Goal: Entertainment & Leisure: Consume media (video, audio)

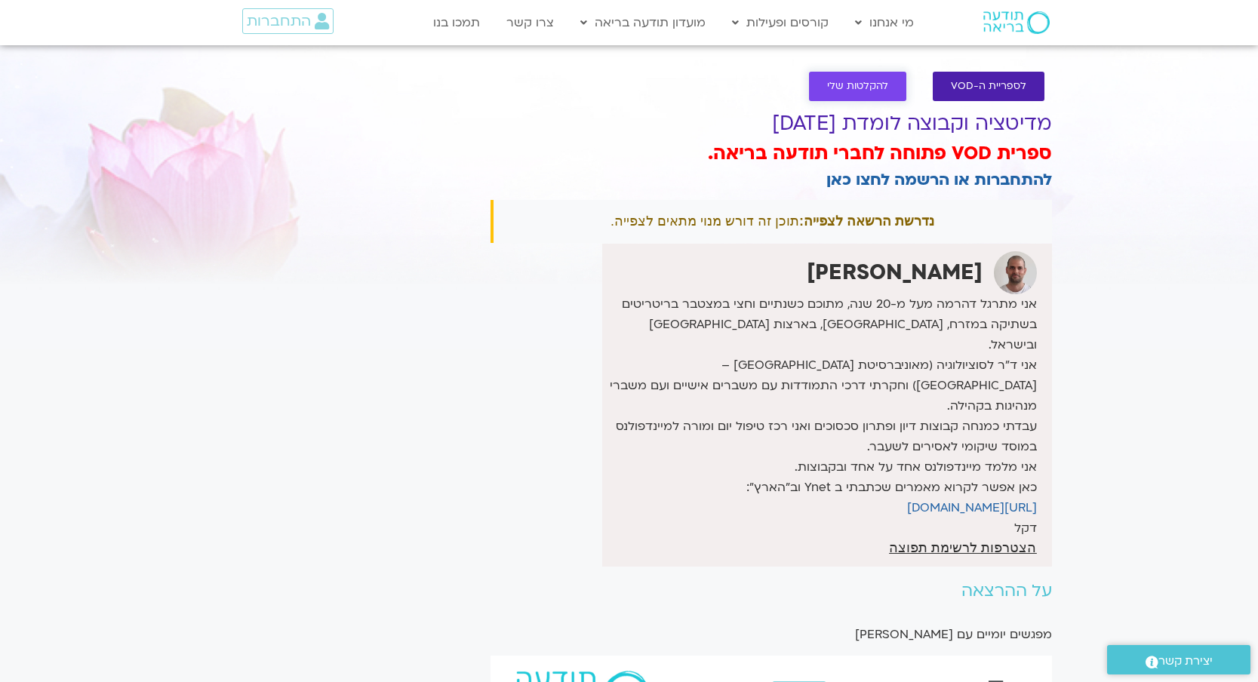
click at [859, 89] on span "להקלטות שלי" at bounding box center [857, 86] width 61 height 11
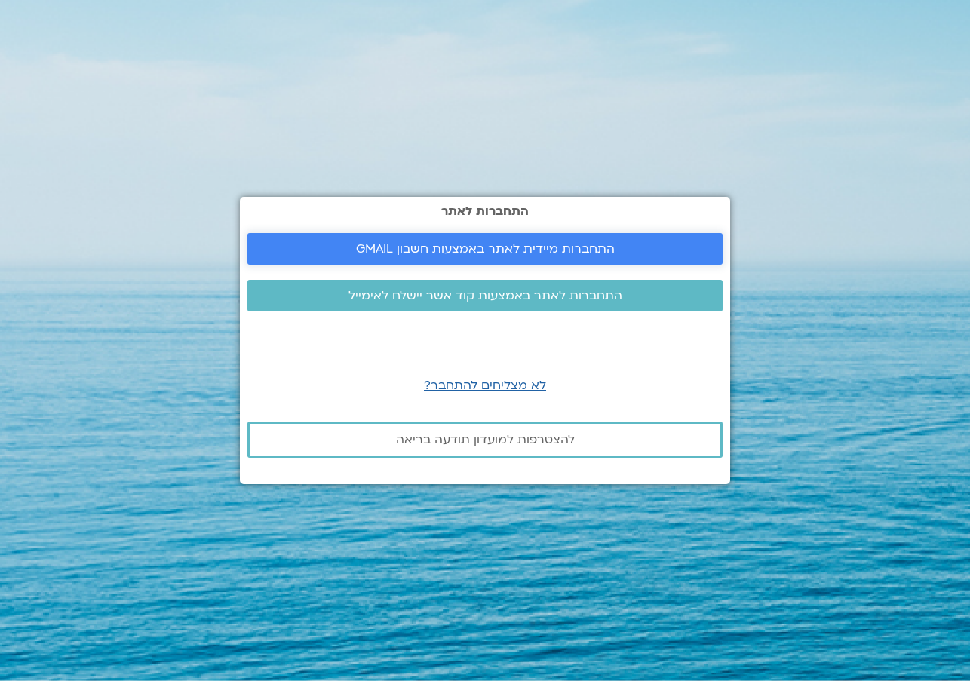
click at [469, 253] on span "התחברות מיידית לאתר באמצעות חשבון GMAIL" at bounding box center [485, 249] width 259 height 14
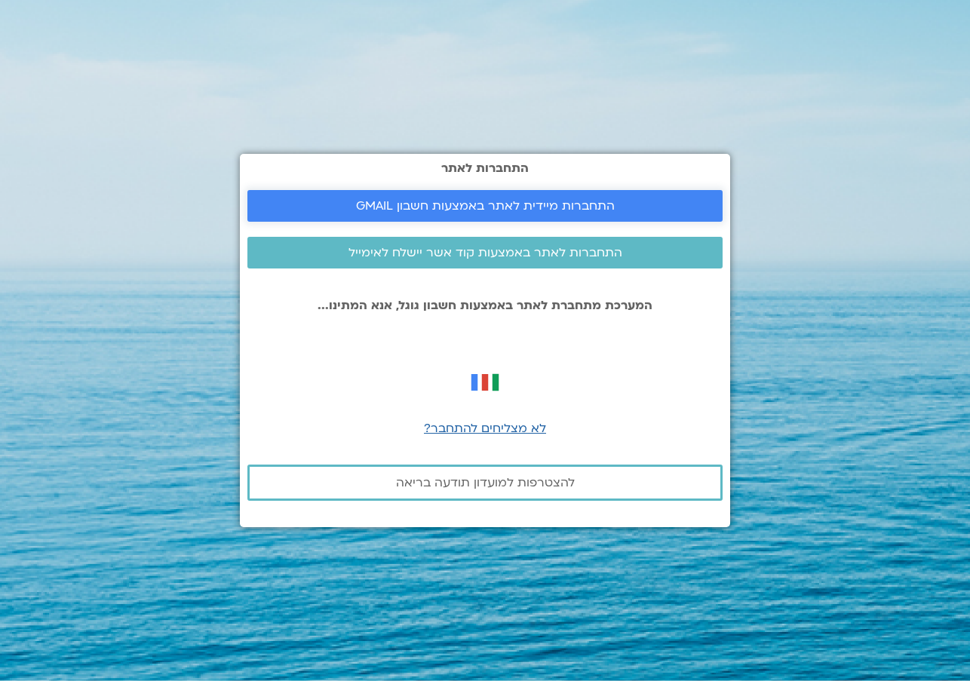
click at [567, 202] on span "התחברות מיידית לאתר באמצעות חשבון GMAIL" at bounding box center [485, 206] width 259 height 14
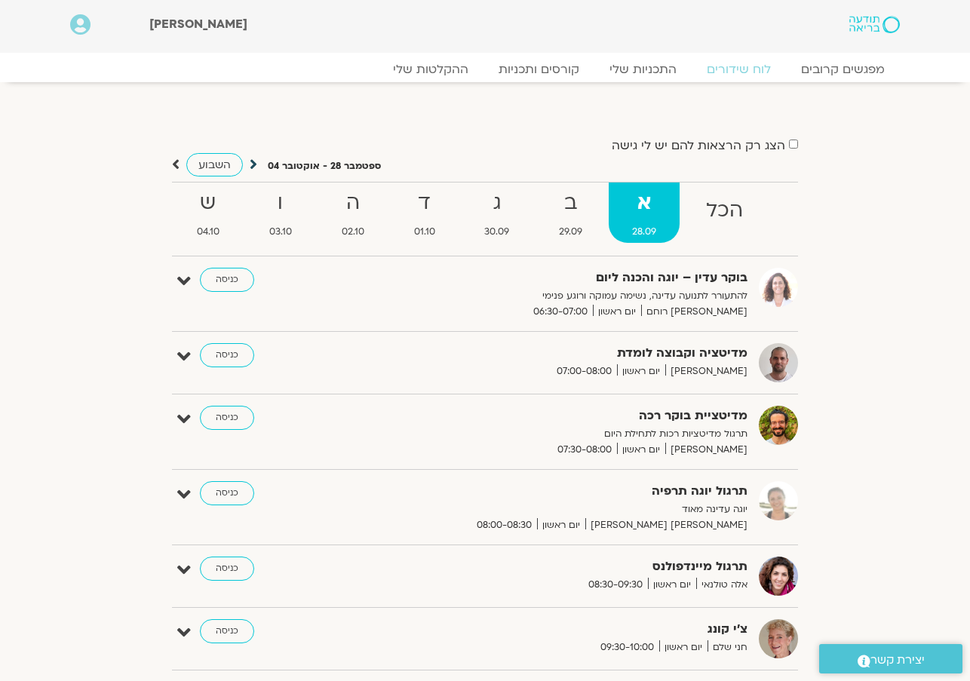
scroll to position [2, 0]
click at [250, 163] on icon at bounding box center [254, 163] width 8 height 15
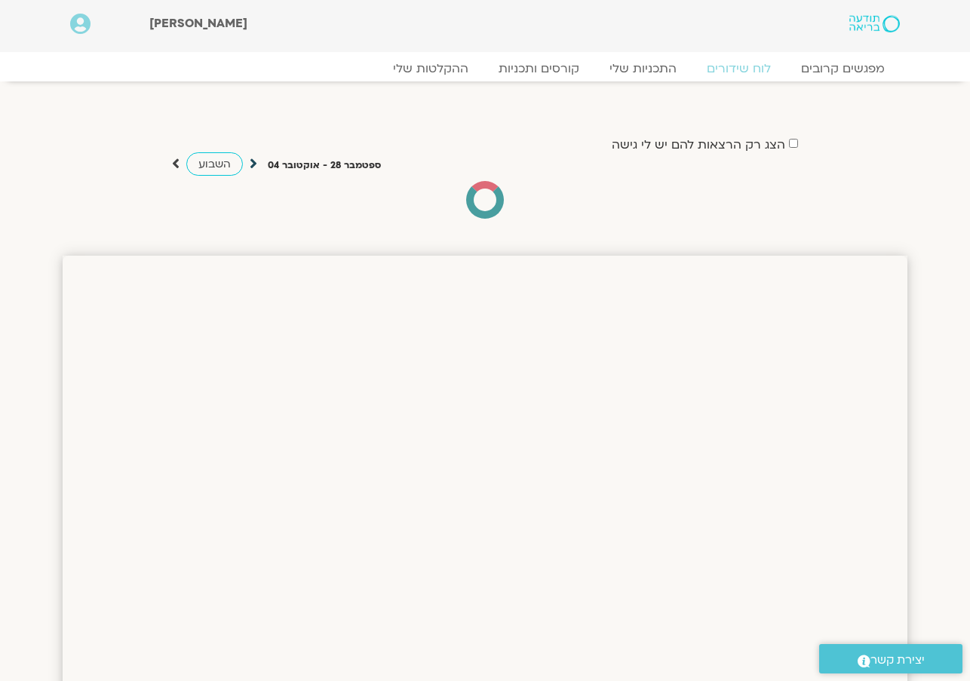
click at [250, 163] on icon at bounding box center [254, 163] width 8 height 15
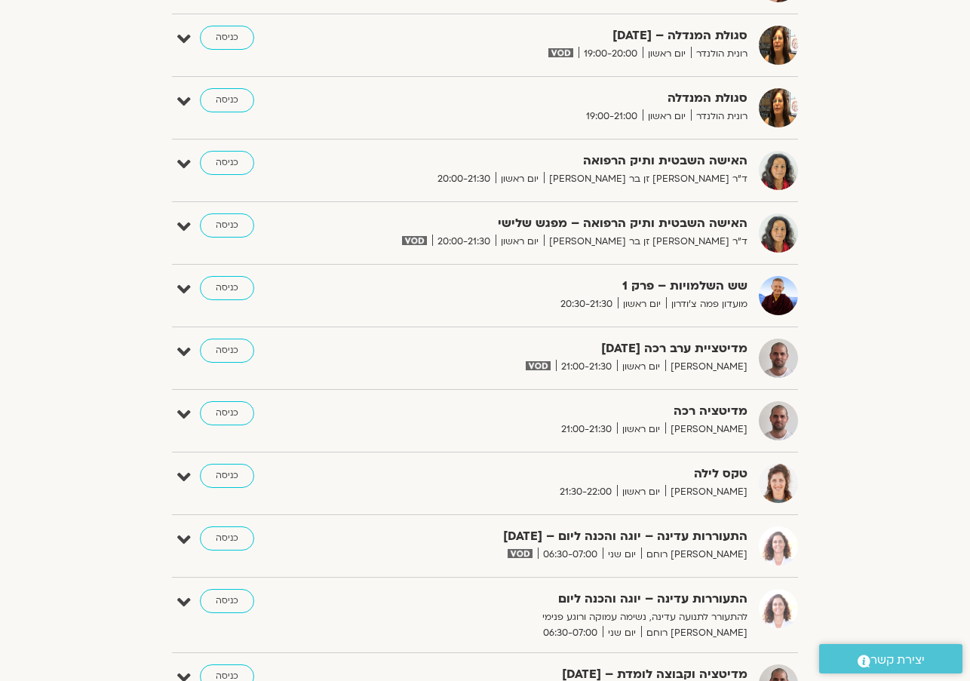
scroll to position [1409, 0]
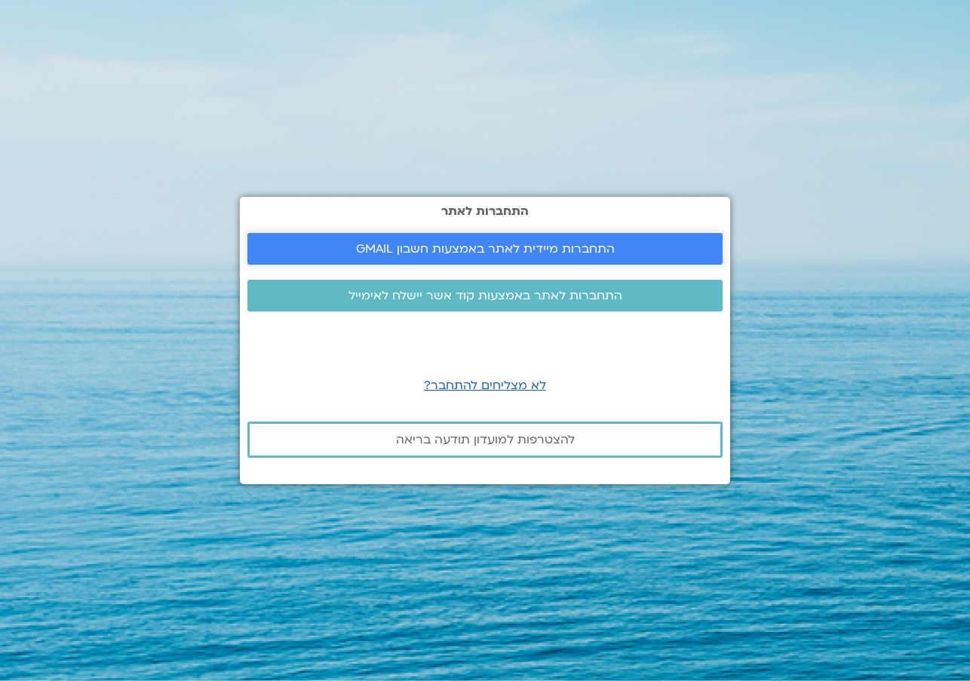
click at [554, 244] on span "התחברות מיידית לאתר באמצעות חשבון GMAIL" at bounding box center [485, 249] width 259 height 14
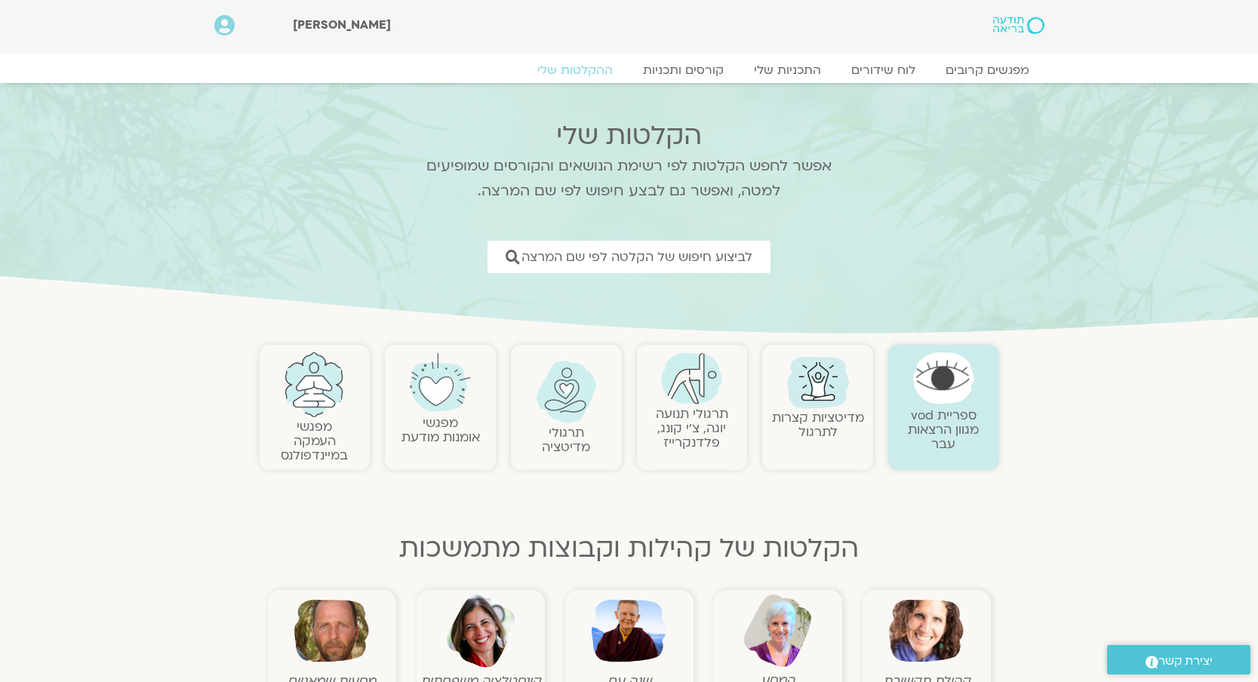
click at [569, 399] on img at bounding box center [566, 392] width 61 height 63
click at [569, 400] on img at bounding box center [566, 392] width 61 height 63
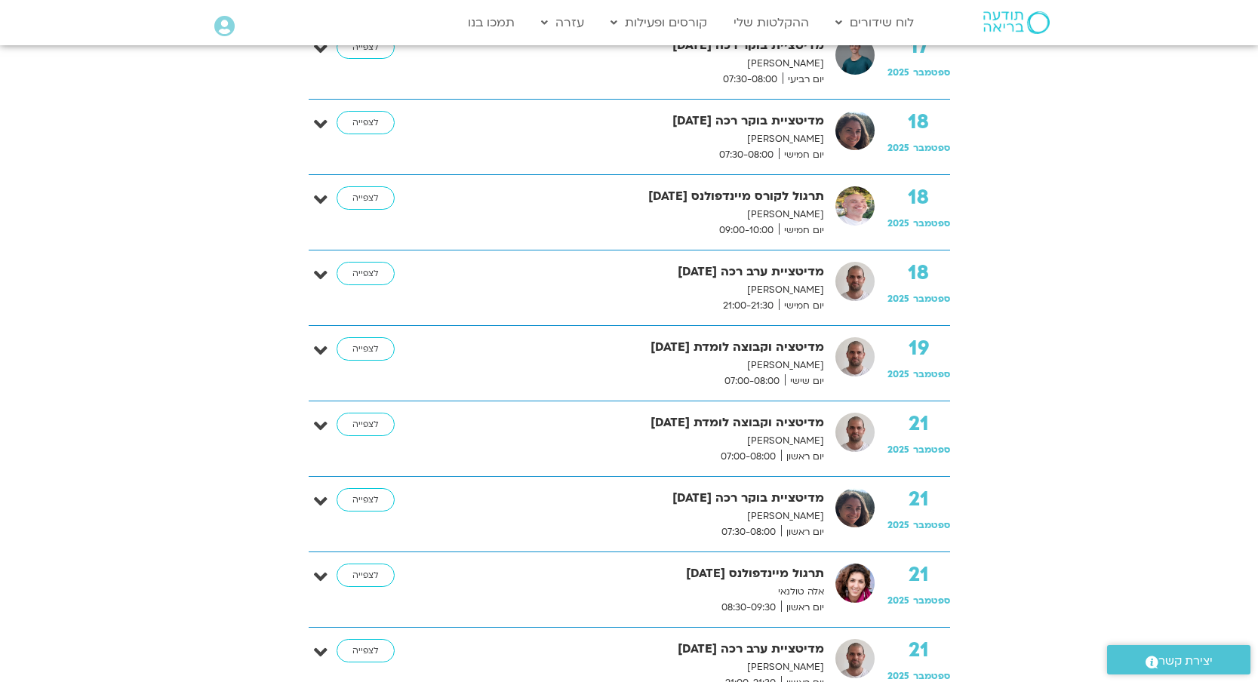
scroll to position [2993, 0]
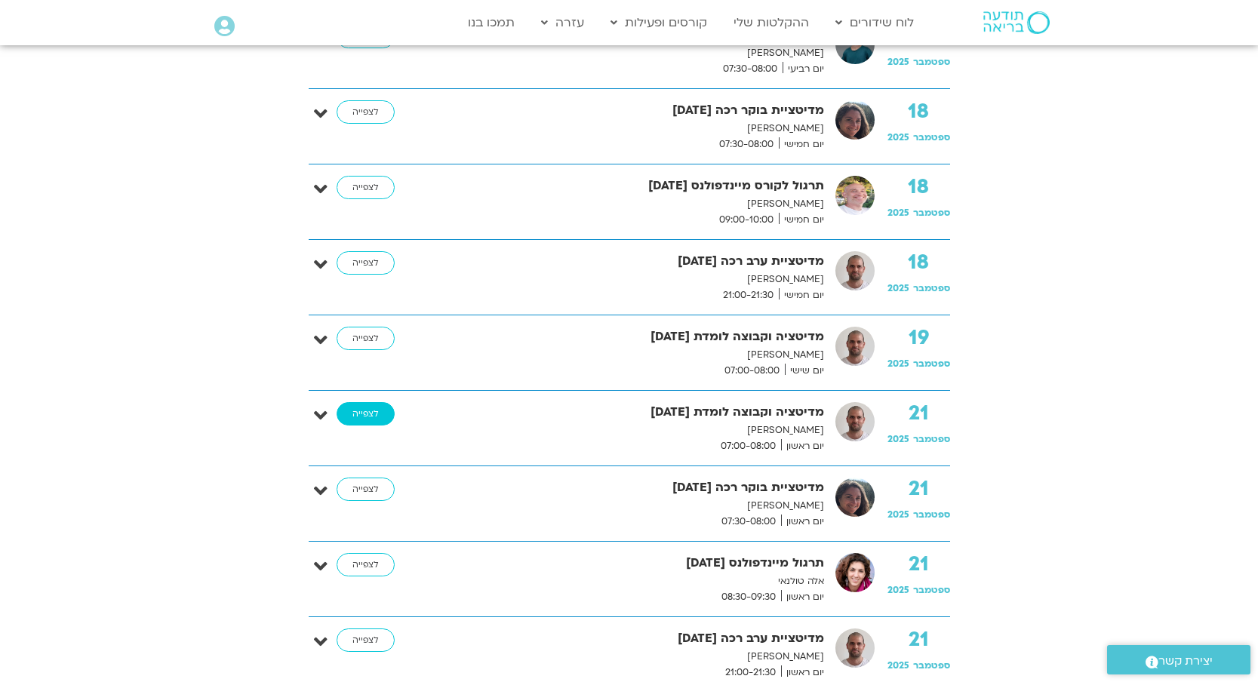
click at [375, 407] on link "לצפייה" at bounding box center [366, 414] width 58 height 24
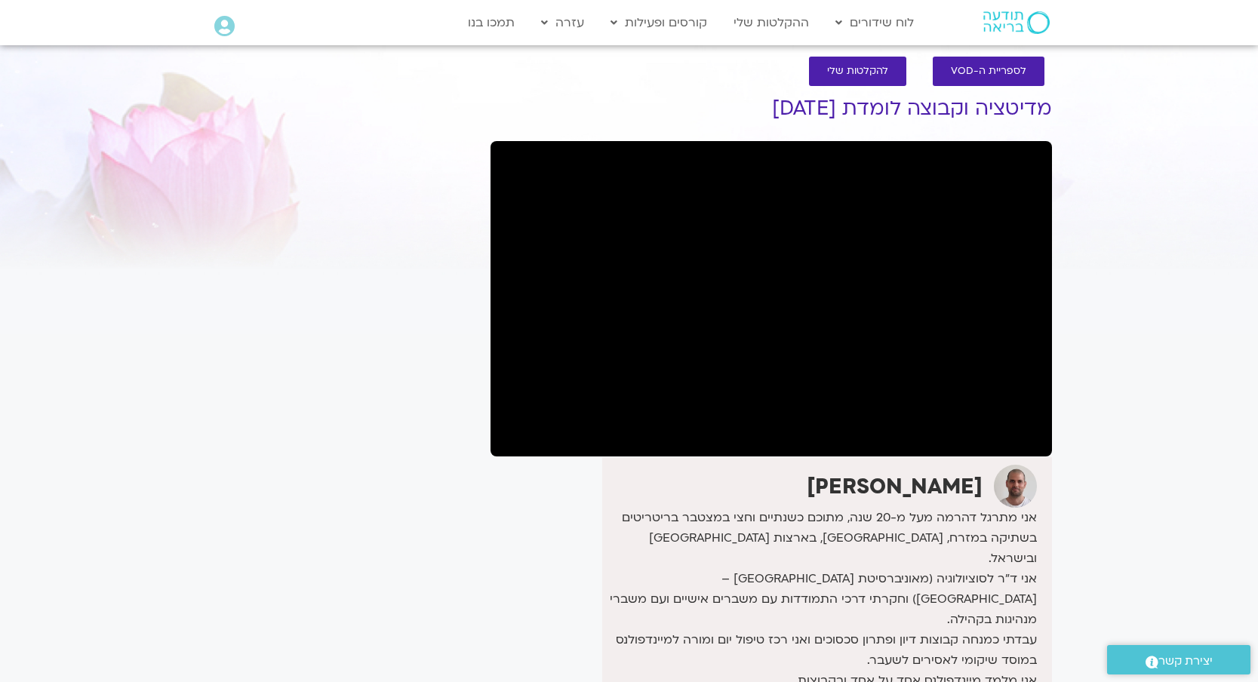
scroll to position [28, 0]
